Goal: Task Accomplishment & Management: Complete application form

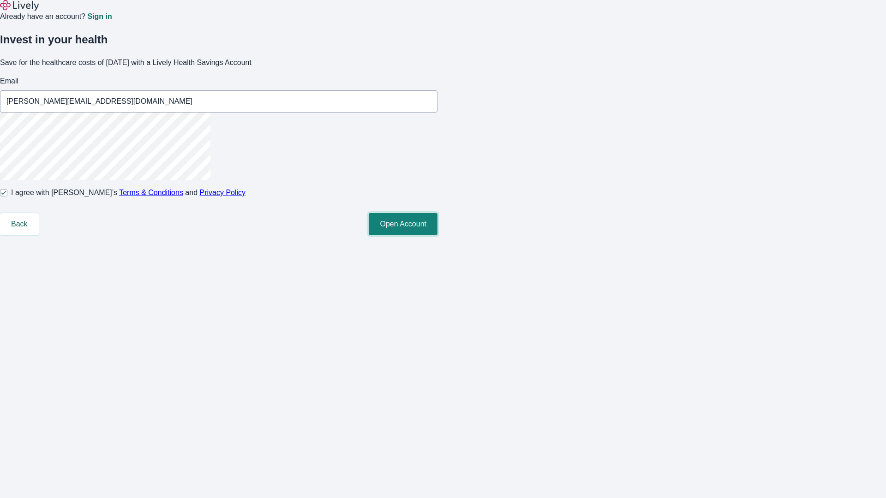
click at [437, 235] on button "Open Account" at bounding box center [403, 224] width 69 height 22
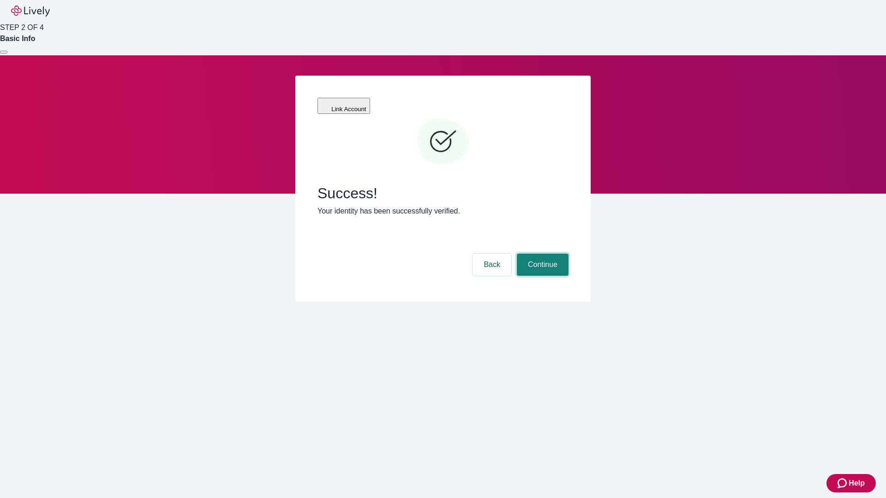
click at [541, 254] on button "Continue" at bounding box center [543, 265] width 52 height 22
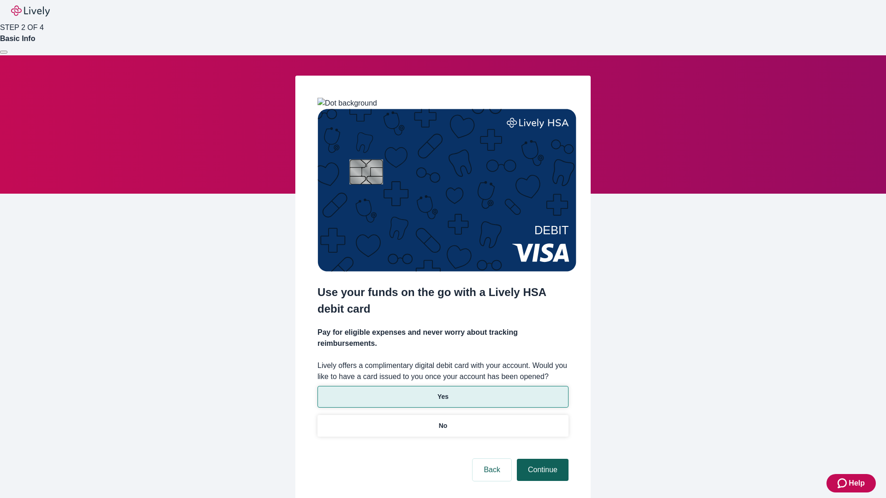
click at [443, 392] on p "Yes" at bounding box center [442, 397] width 11 height 10
click at [541, 459] on button "Continue" at bounding box center [543, 470] width 52 height 22
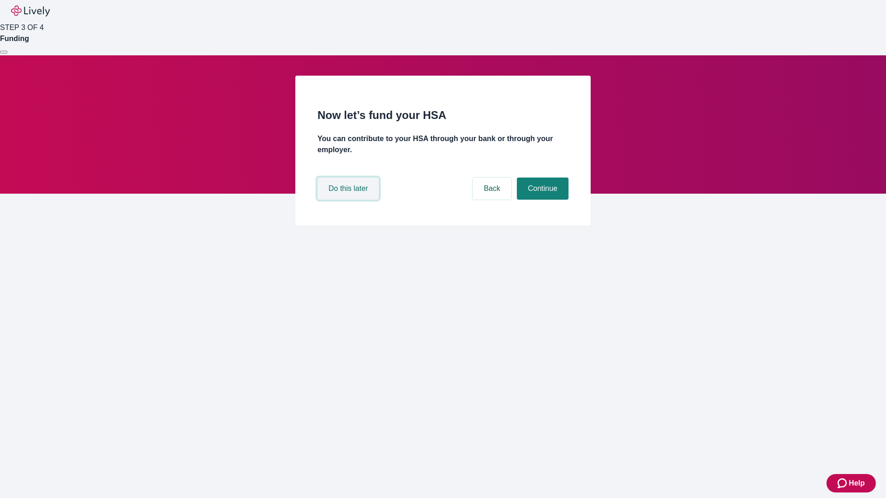
click at [349, 200] on button "Do this later" at bounding box center [347, 189] width 61 height 22
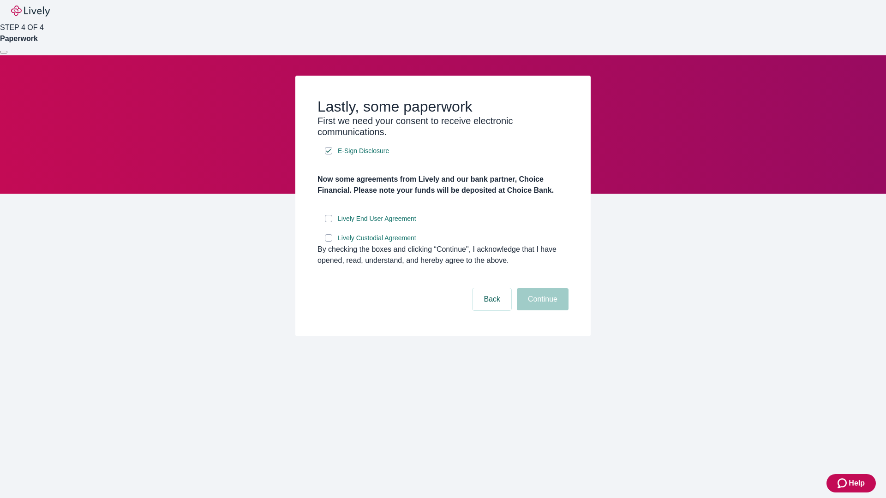
click at [329, 222] on input "Lively End User Agreement" at bounding box center [328, 218] width 7 height 7
checkbox input "true"
click at [329, 242] on input "Lively Custodial Agreement" at bounding box center [328, 237] width 7 height 7
checkbox input "true"
click at [541, 311] on button "Continue" at bounding box center [543, 299] width 52 height 22
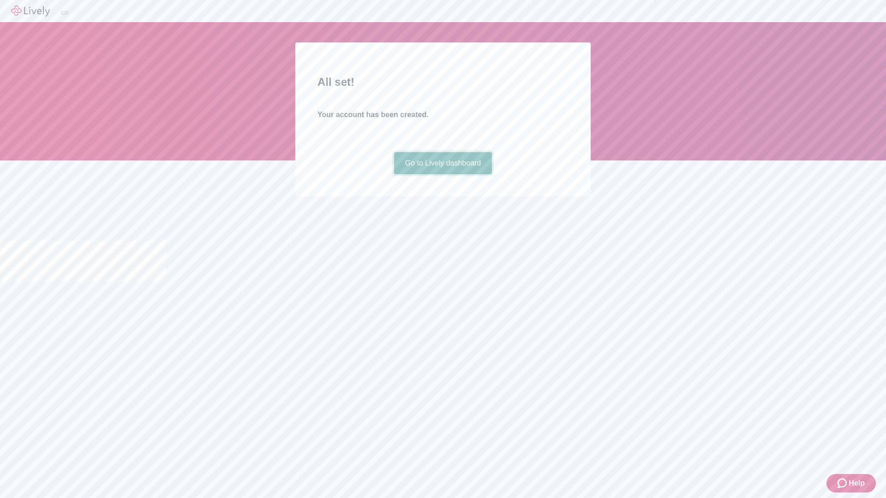
click at [443, 174] on link "Go to Lively dashboard" at bounding box center [443, 163] width 98 height 22
